Goal: Task Accomplishment & Management: Manage account settings

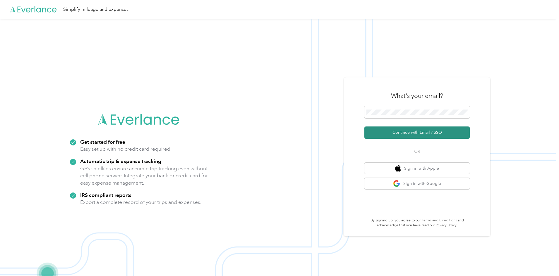
click at [393, 134] on button "Continue with Email / SSO" at bounding box center [416, 133] width 105 height 12
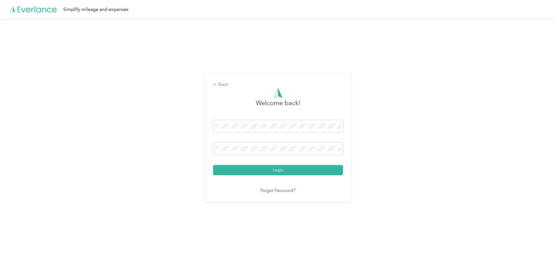
click at [246, 170] on button "Login" at bounding box center [278, 170] width 130 height 10
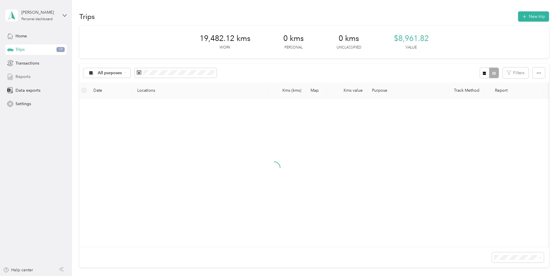
click at [12, 81] on div "Reports" at bounding box center [35, 77] width 61 height 11
